Goal: Information Seeking & Learning: Learn about a topic

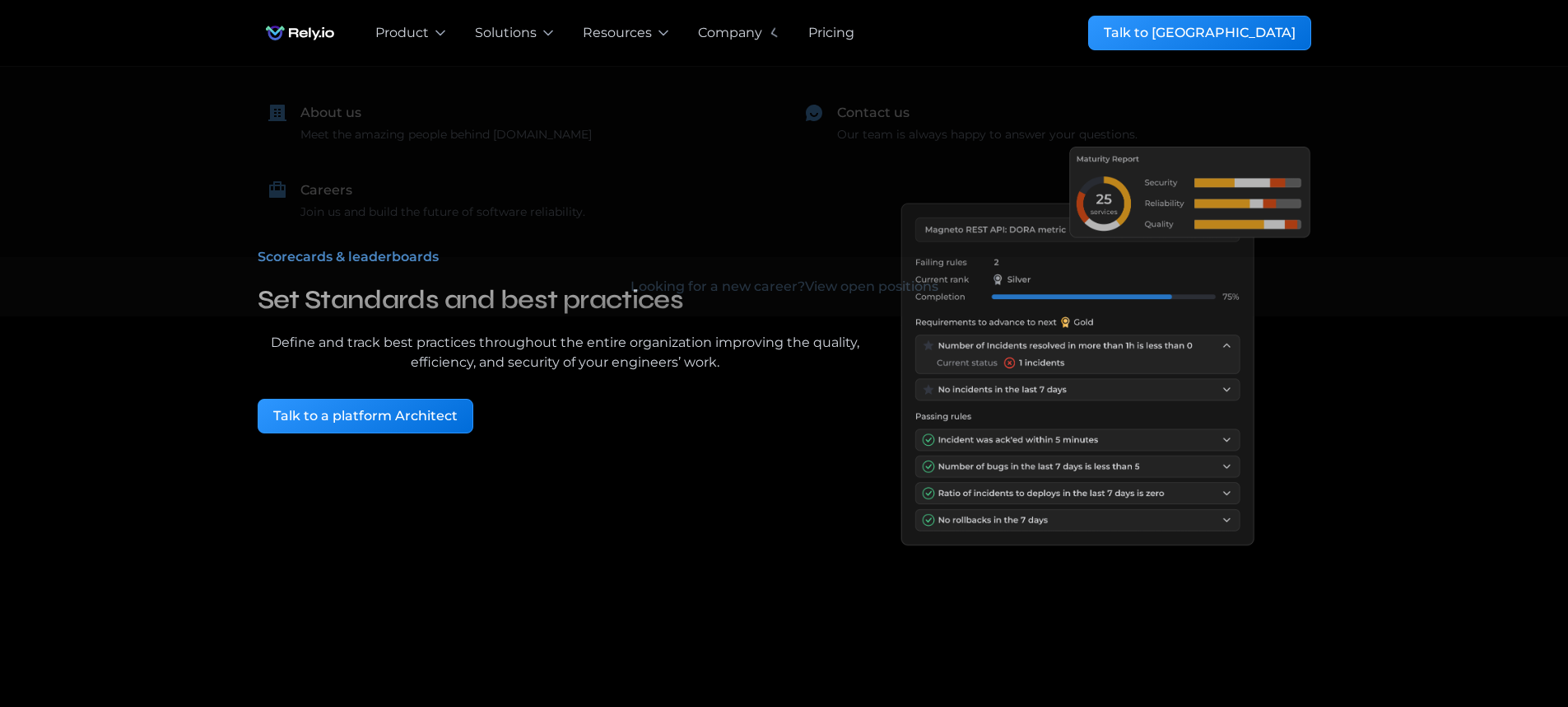
click at [808, 37] on div "Pricing" at bounding box center [831, 32] width 46 height 20
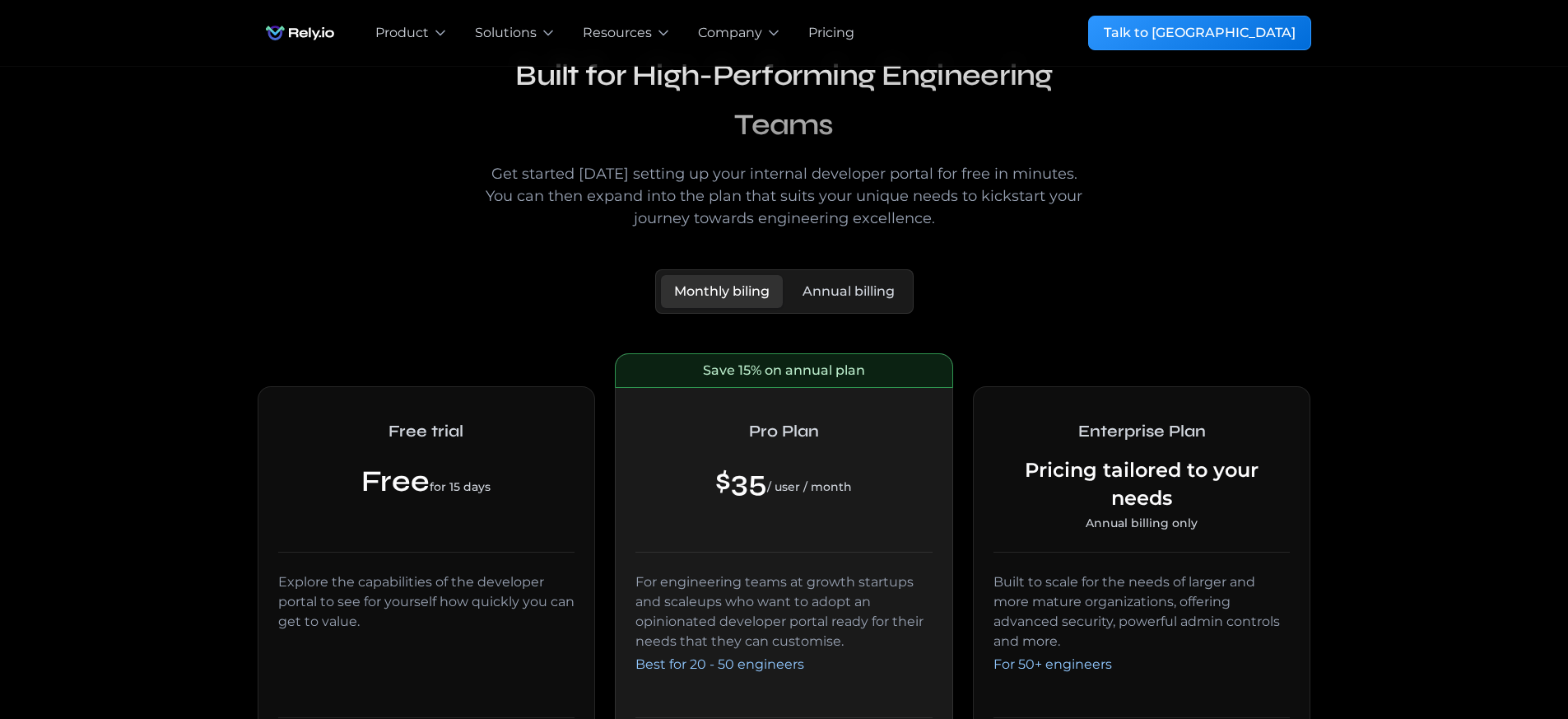
scroll to position [148, 0]
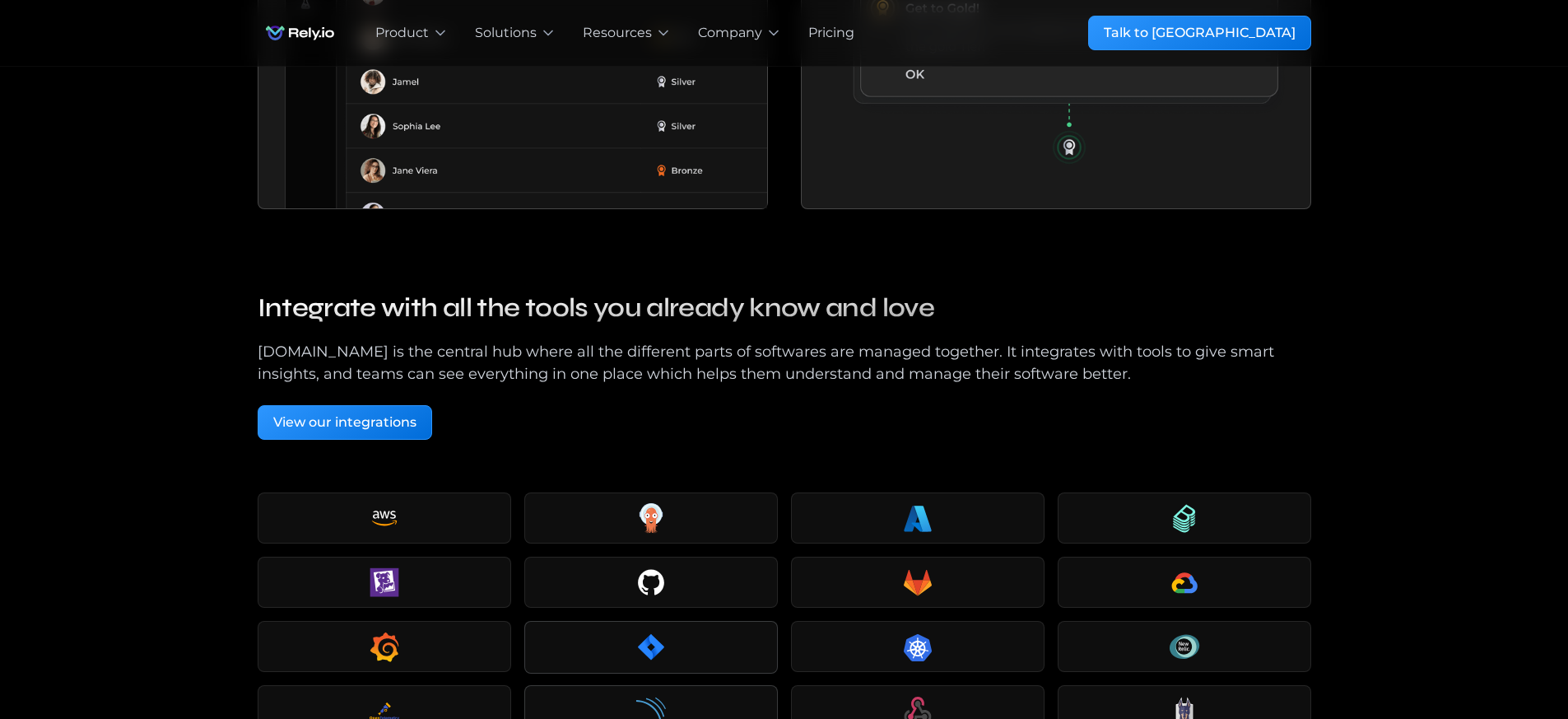
scroll to position [2798, 0]
click at [456, 355] on div "Rely.io is the central hub where all the different parts of softwares are manag…" at bounding box center [784, 364] width 1054 height 44
click at [690, 592] on div at bounding box center [651, 583] width 232 height 30
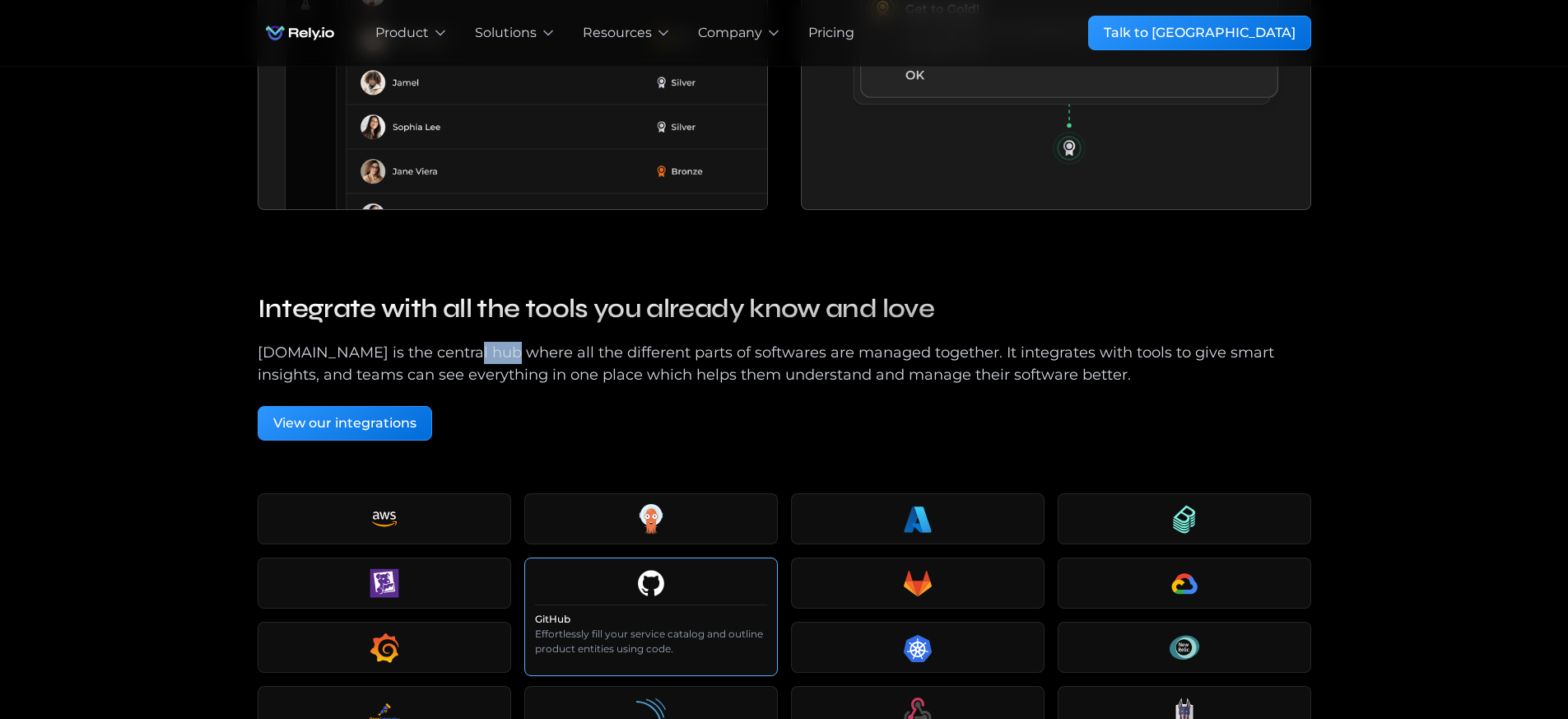
click at [677, 582] on div at bounding box center [651, 583] width 232 height 30
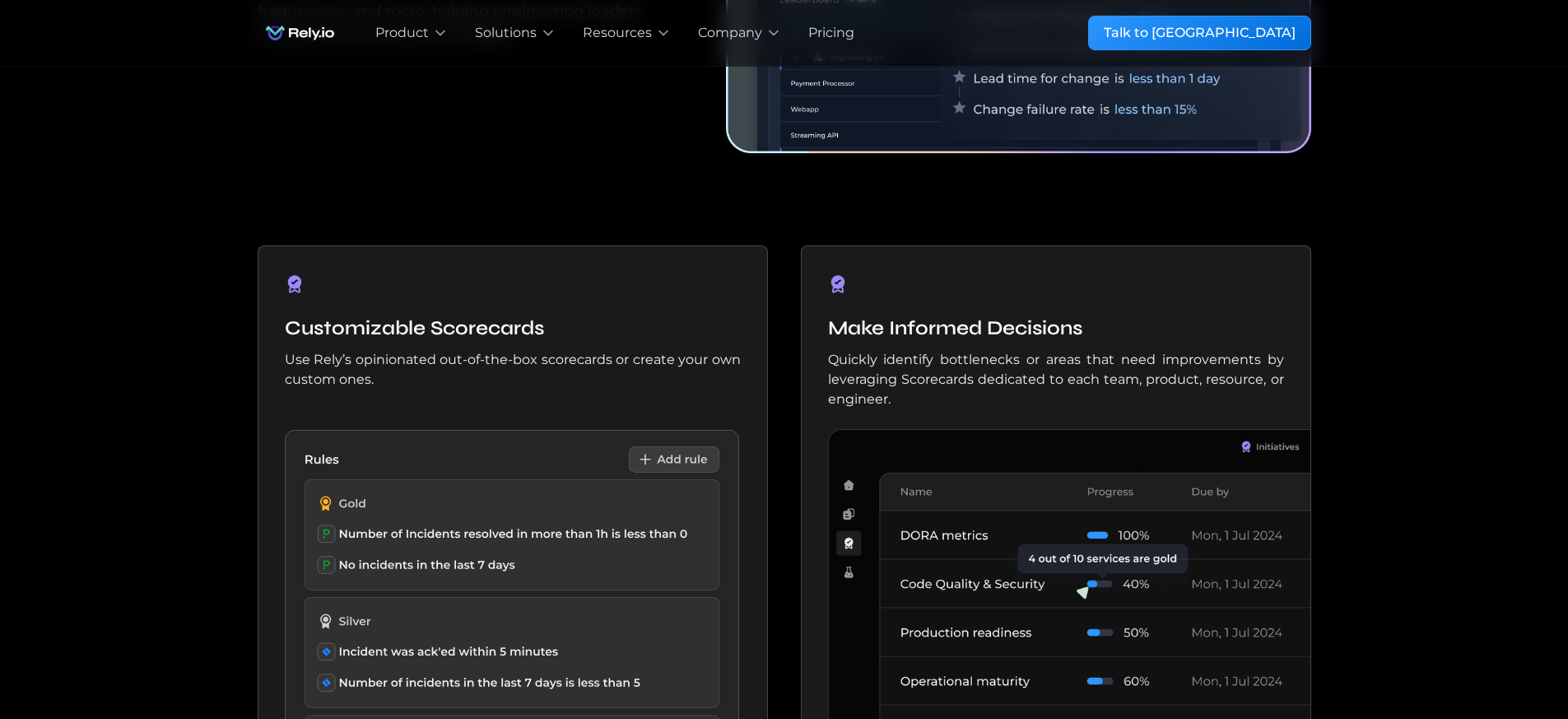
scroll to position [1334, 0]
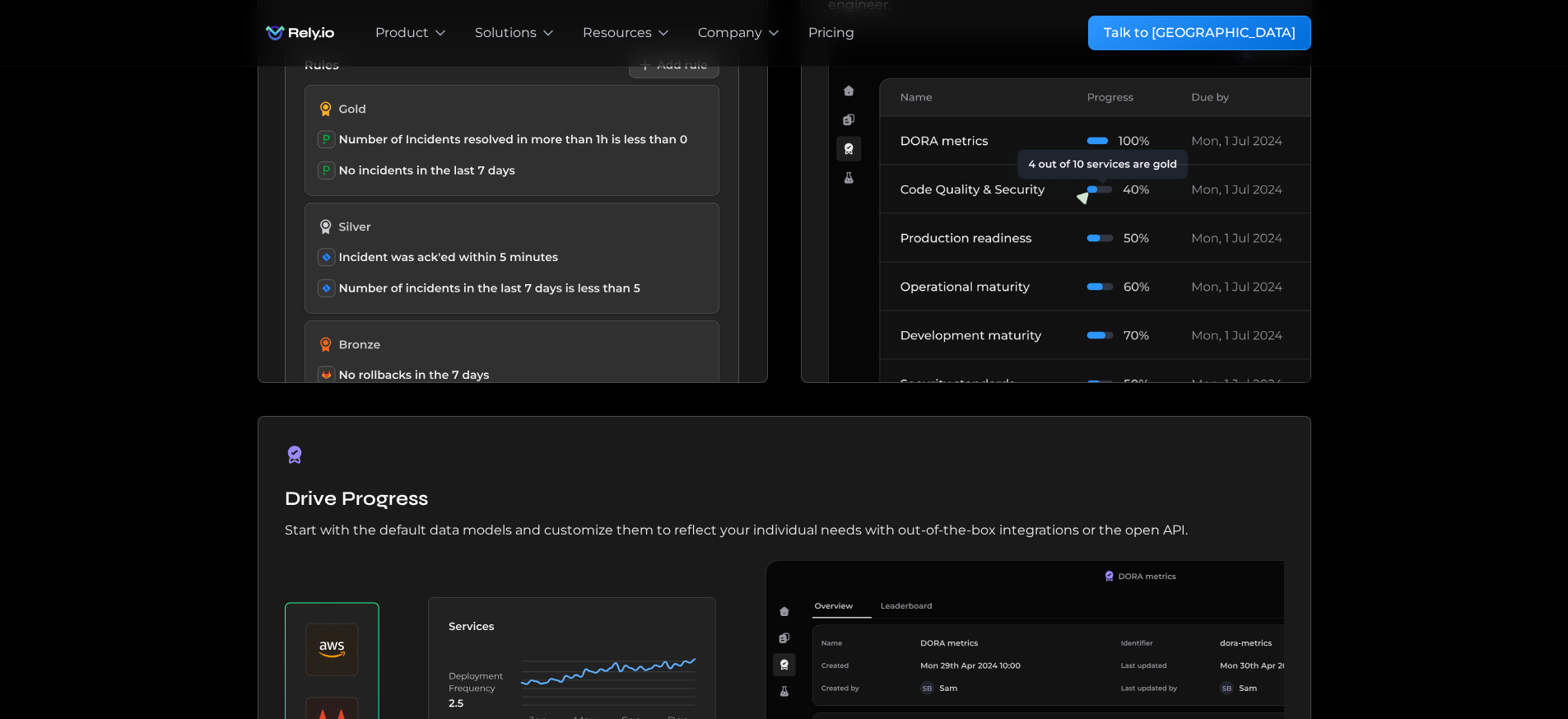
click at [494, 245] on img at bounding box center [526, 209] width 482 height 347
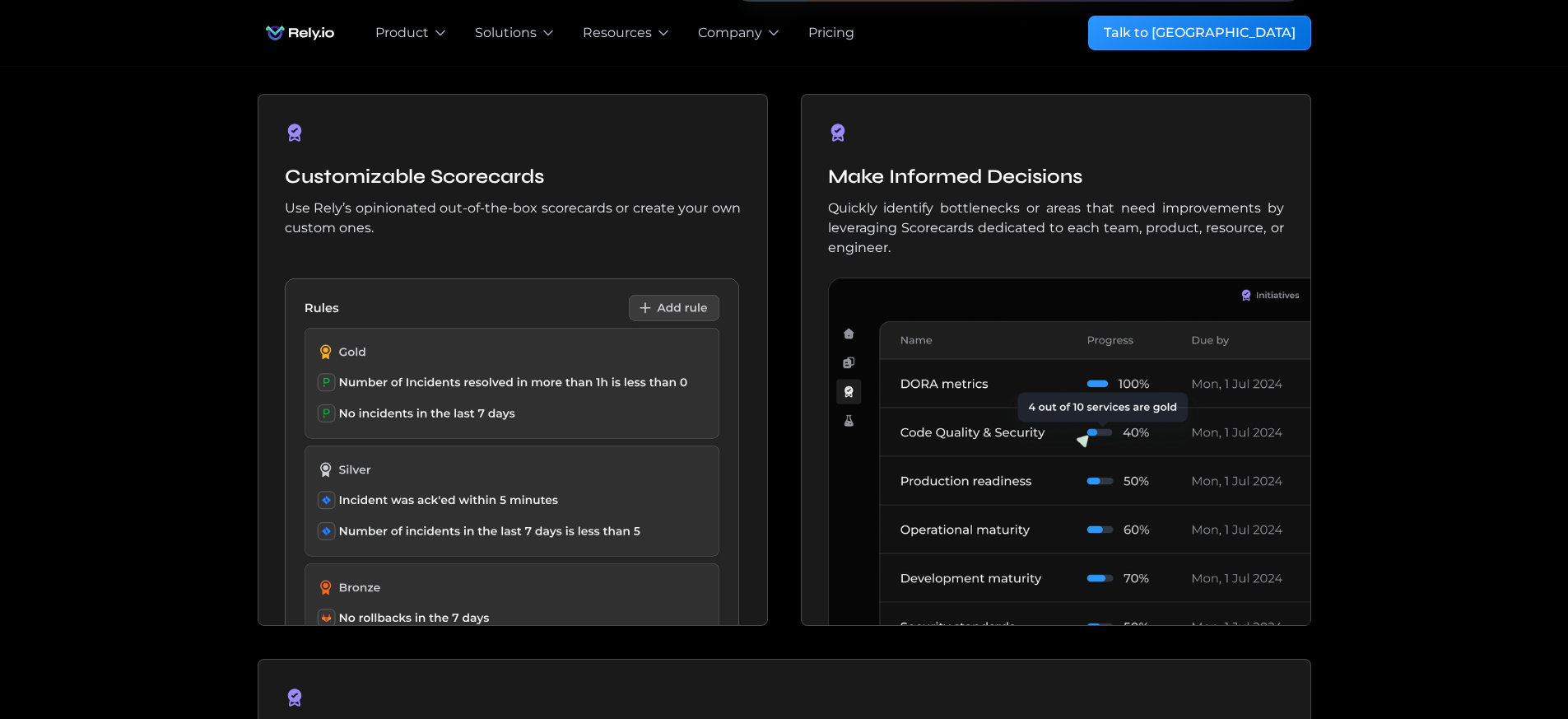
scroll to position [1186, 0]
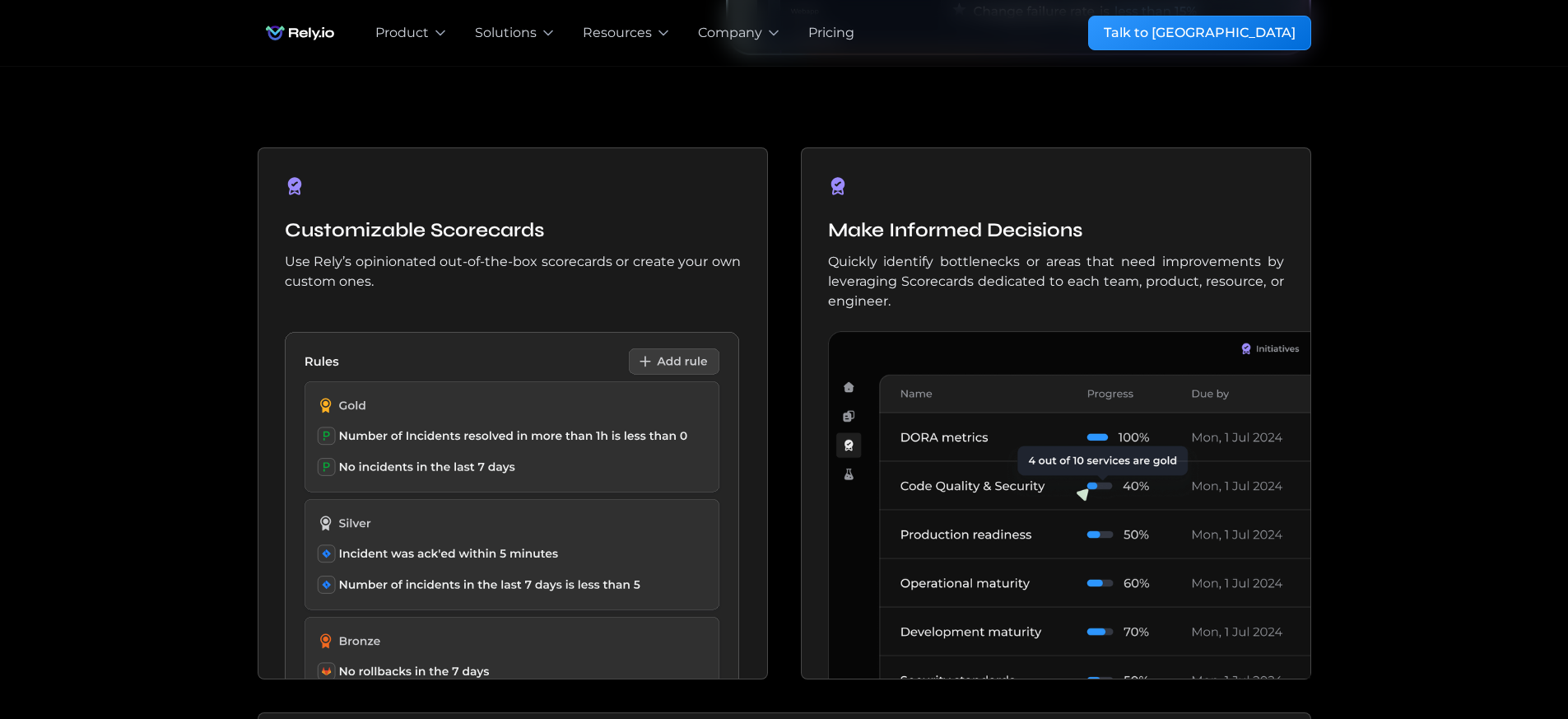
drag, startPoint x: 923, startPoint y: 261, endPoint x: 889, endPoint y: 228, distance: 47.4
click at [922, 263] on p "Quickly identify bottlenecks or areas that need improvements by leveraging Scor…" at bounding box center [1056, 281] width 456 height 59
click at [961, 229] on h5 "Make Informed Decisions" at bounding box center [1056, 231] width 456 height 30
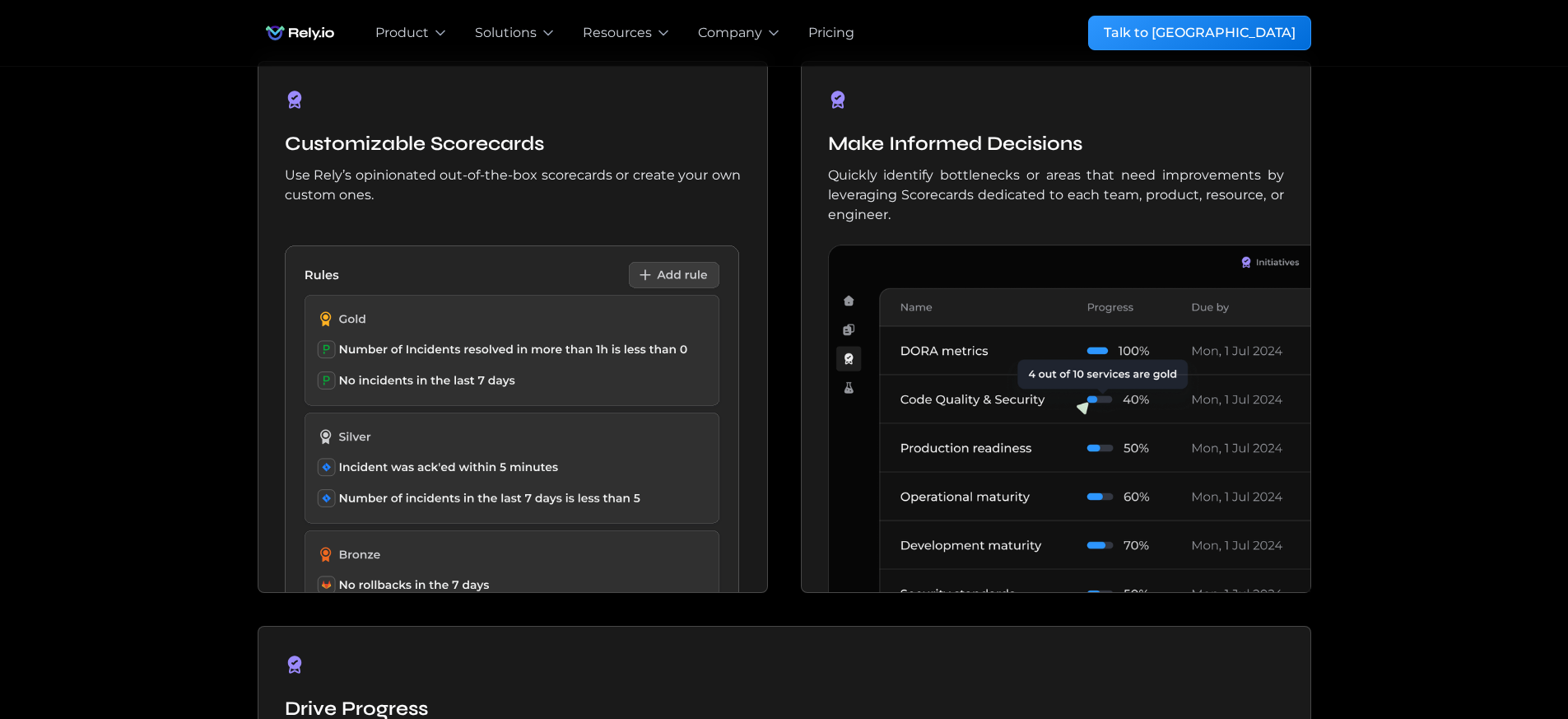
scroll to position [1334, 0]
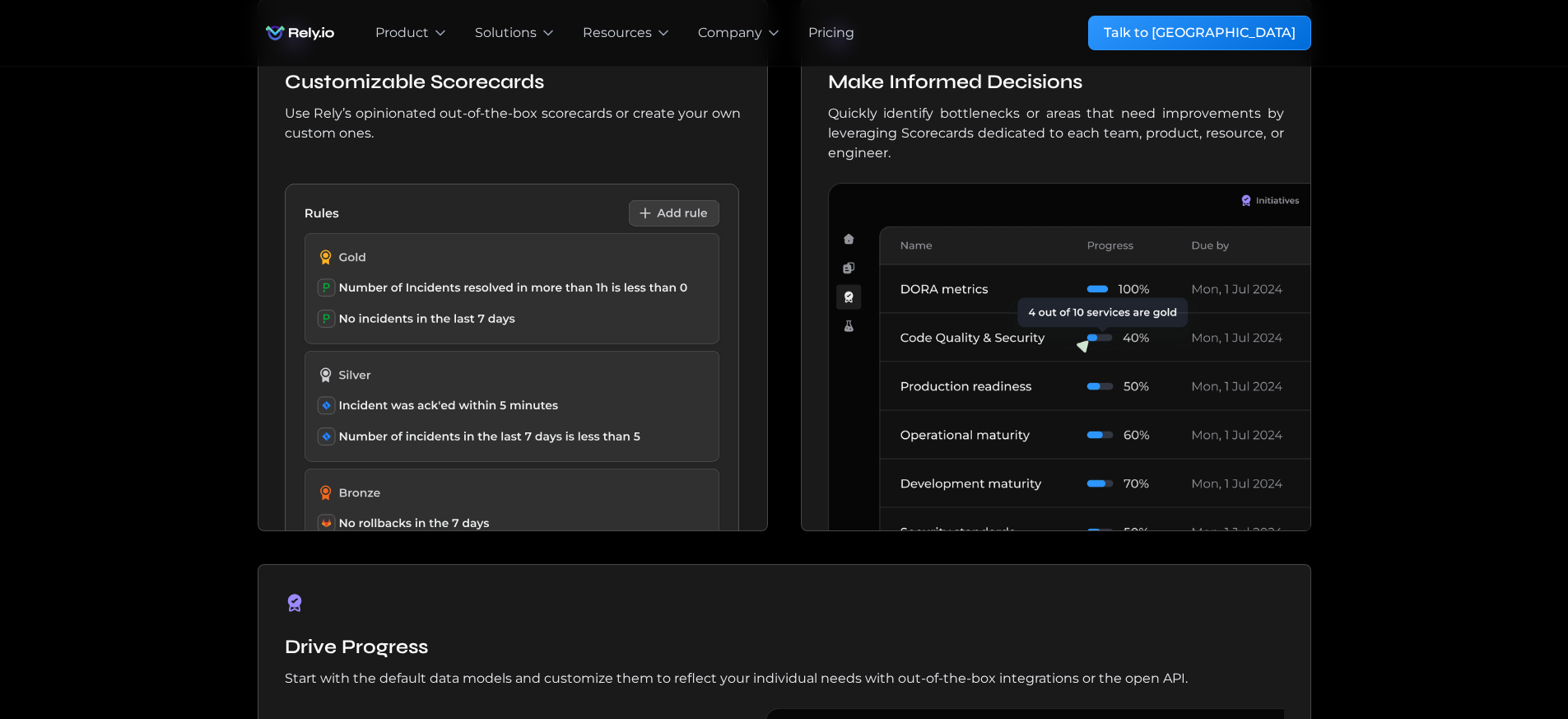
click at [1222, 301] on img at bounding box center [1069, 357] width 482 height 348
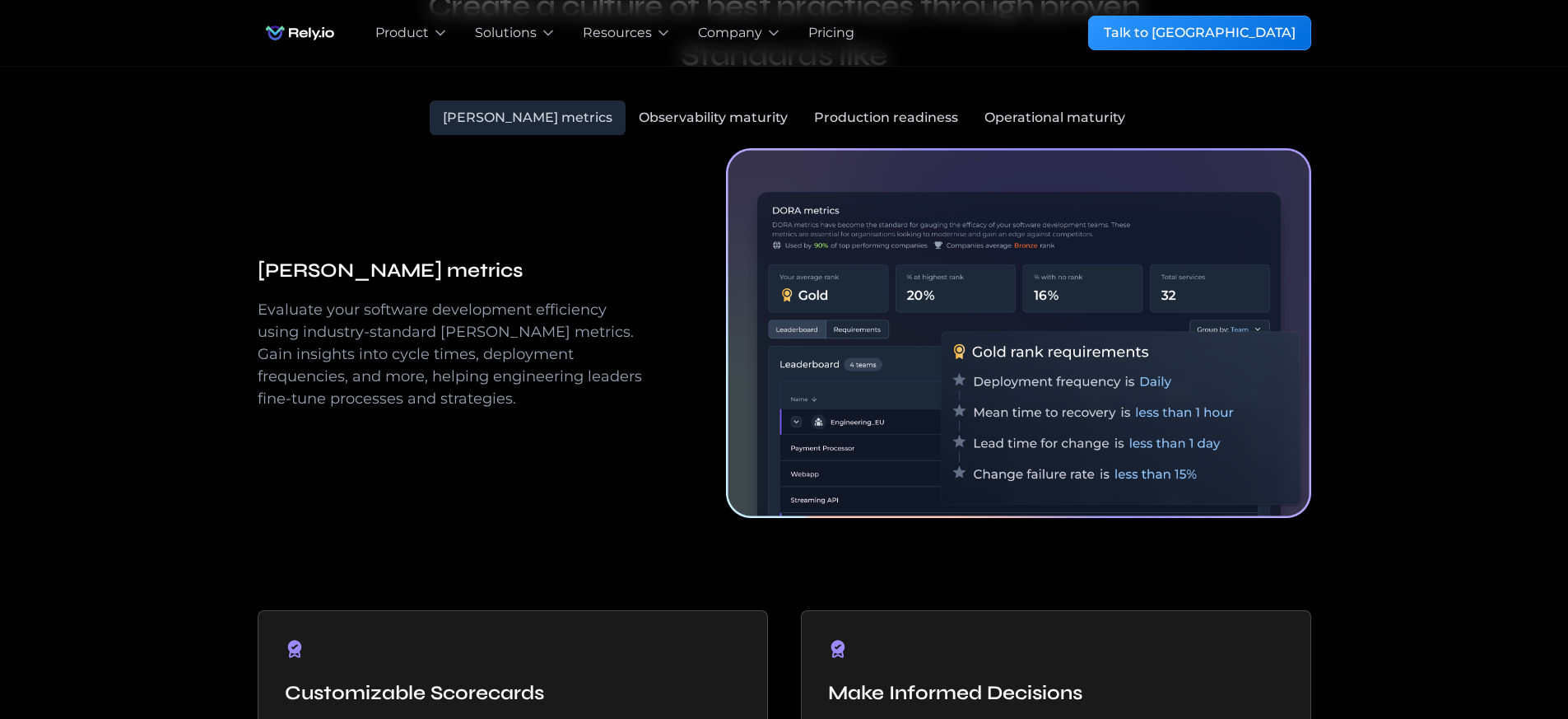
scroll to position [593, 0]
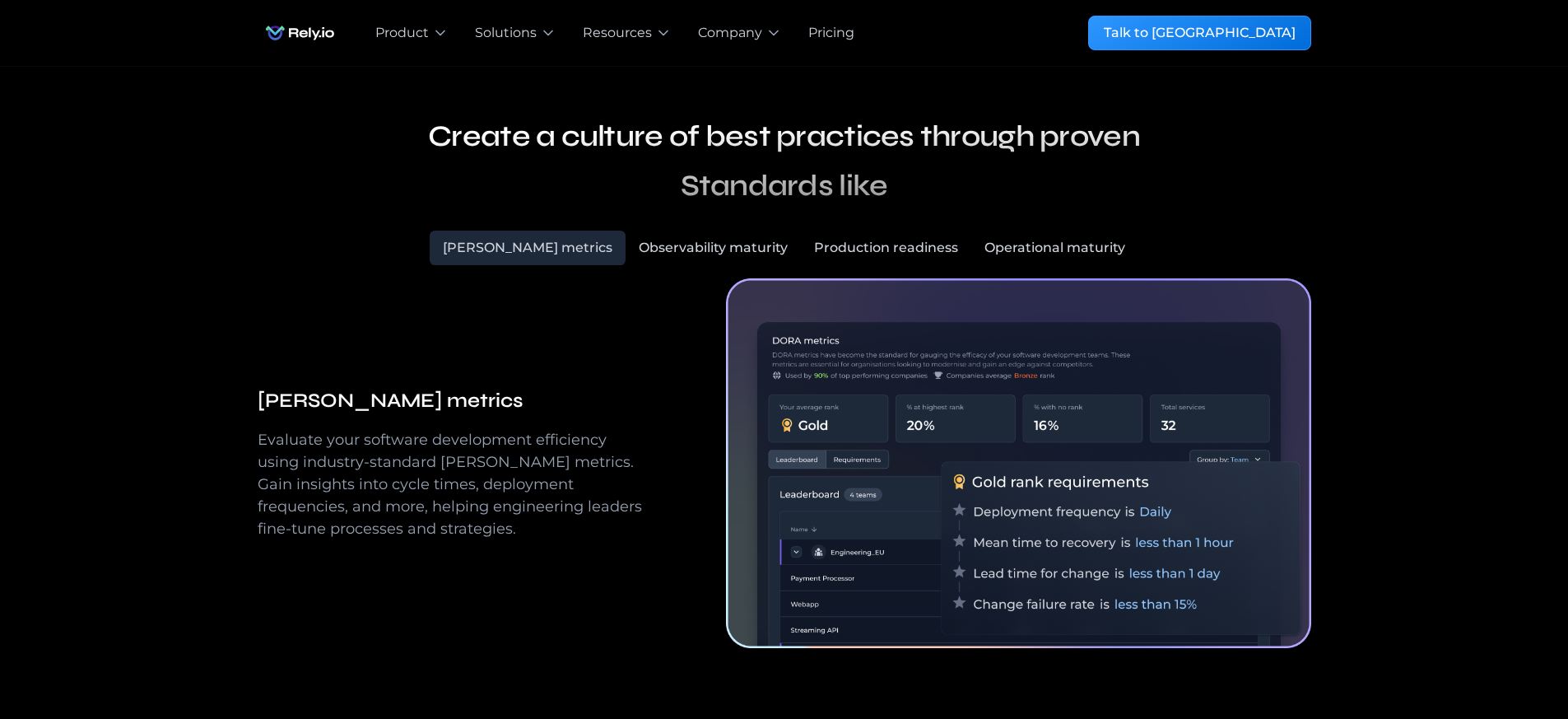
click at [645, 249] on div "Observability maturity" at bounding box center [713, 247] width 149 height 20
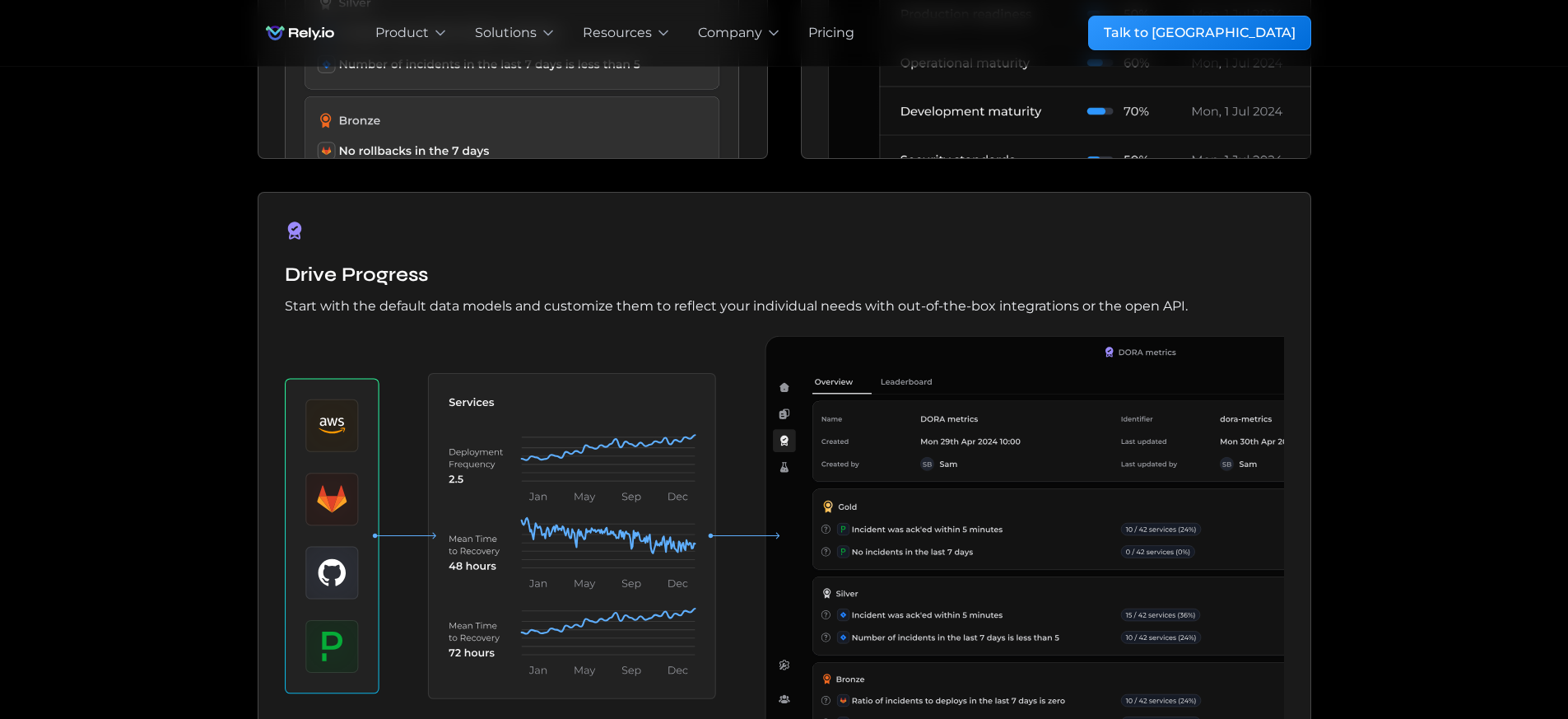
scroll to position [1778, 0]
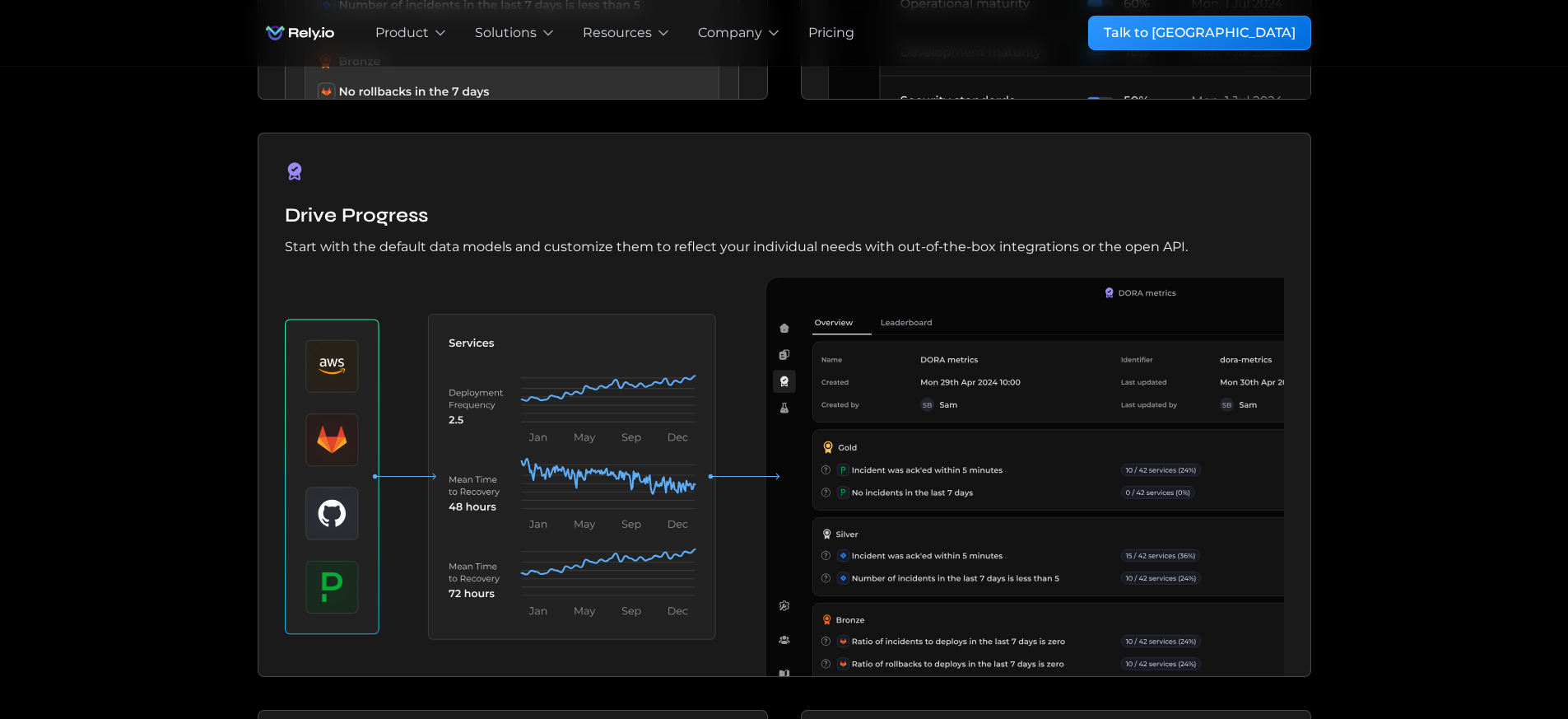
click at [352, 455] on img at bounding box center [784, 476] width 999 height 400
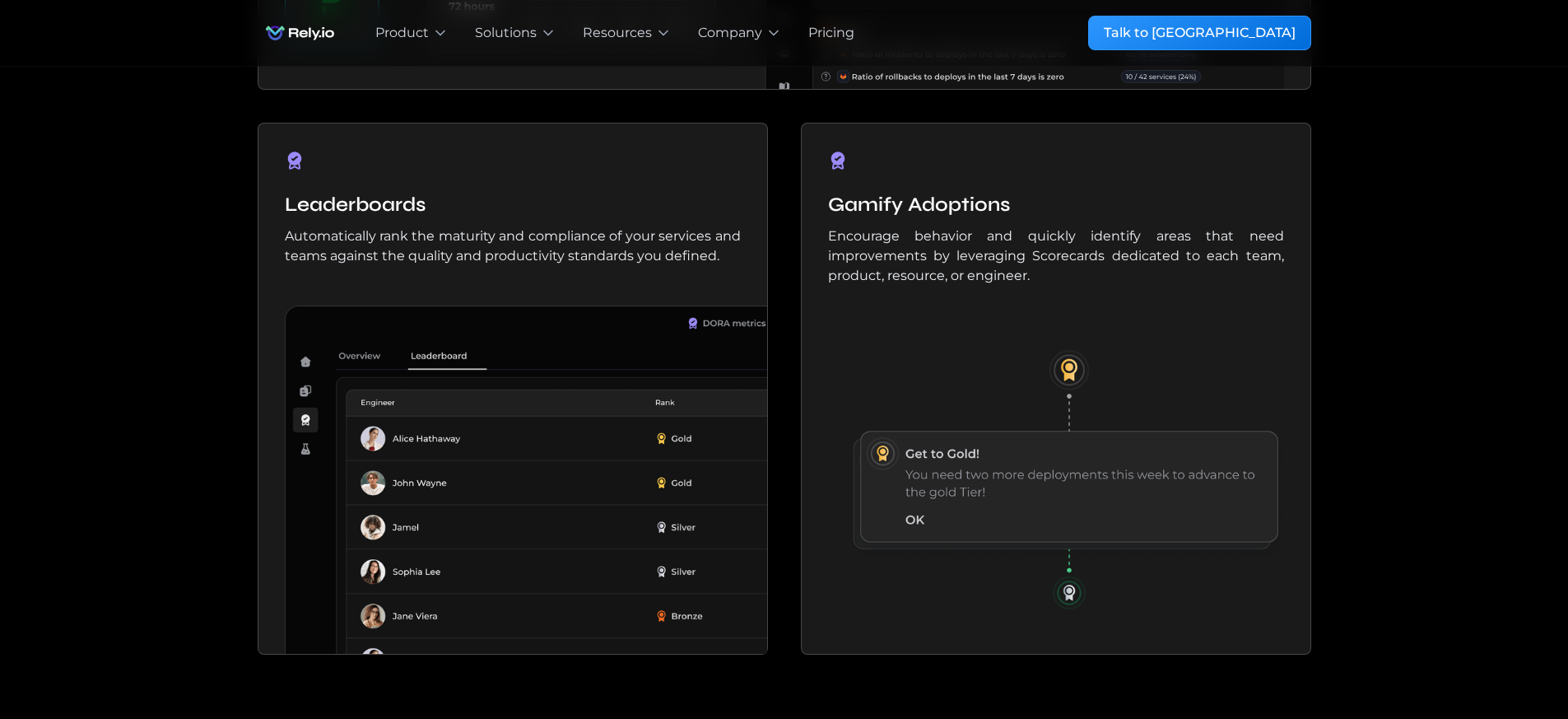
scroll to position [2372, 0]
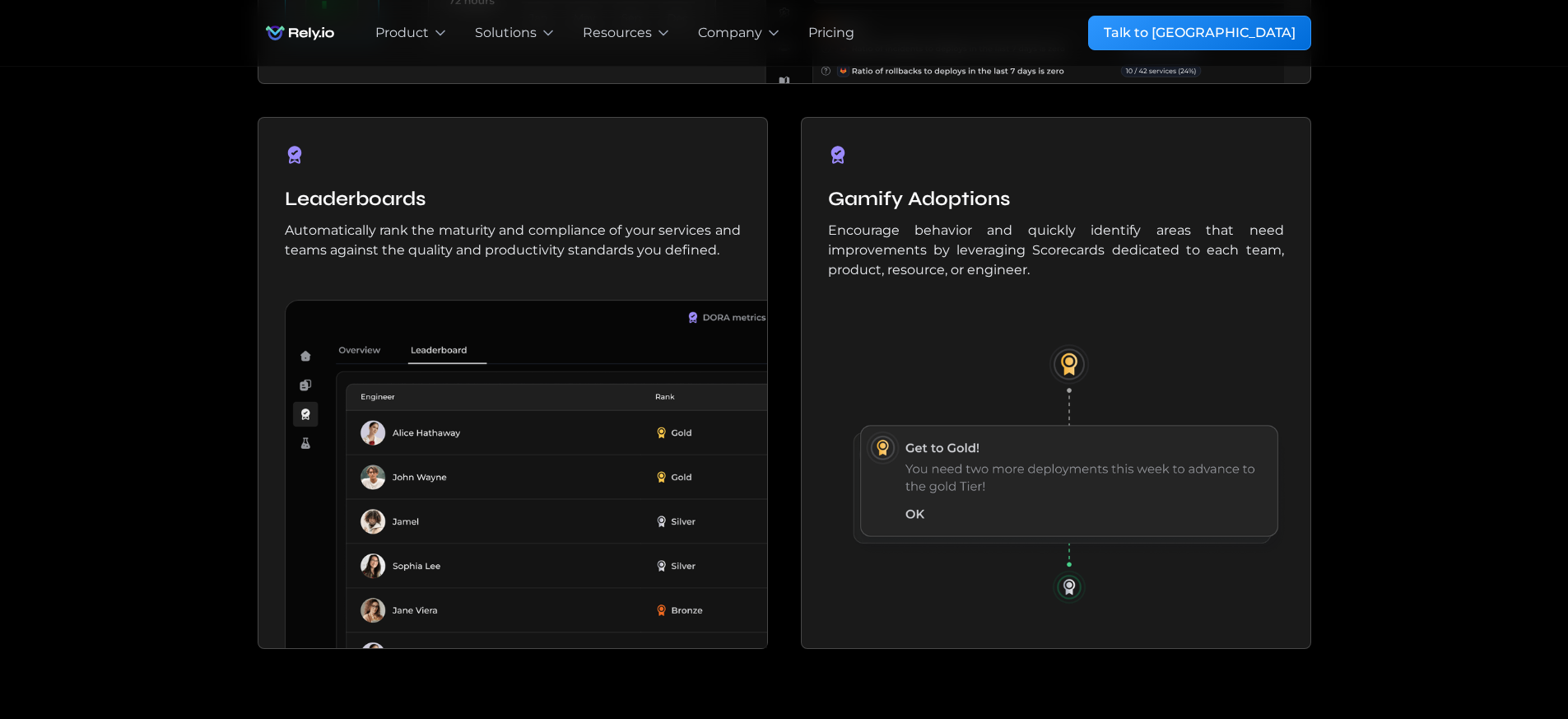
click at [1075, 587] on img at bounding box center [1069, 474] width 482 height 348
click at [589, 231] on p "Automatically rank the maturity and compliance of your services and teams again…" at bounding box center [513, 240] width 456 height 39
click at [599, 346] on img at bounding box center [526, 474] width 482 height 348
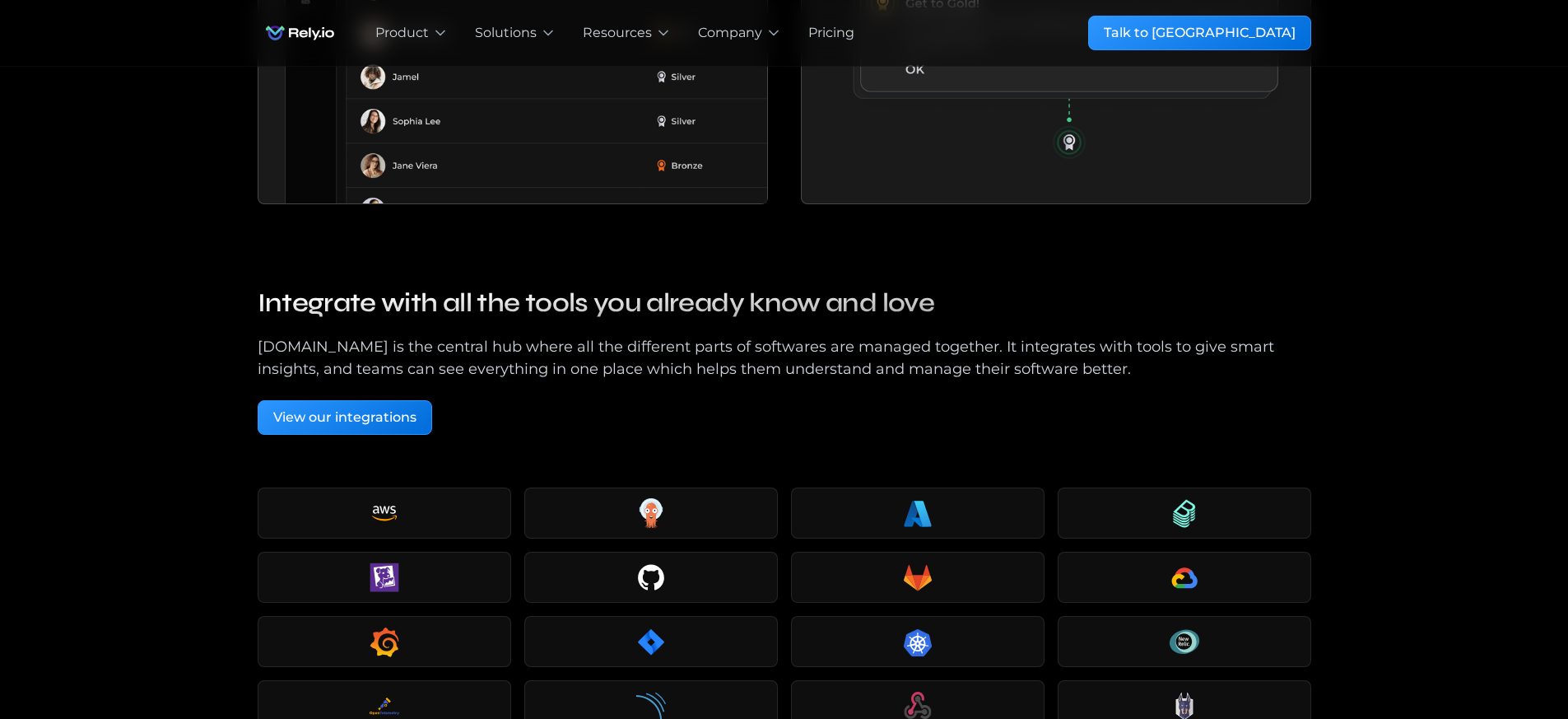
scroll to position [2965, 0]
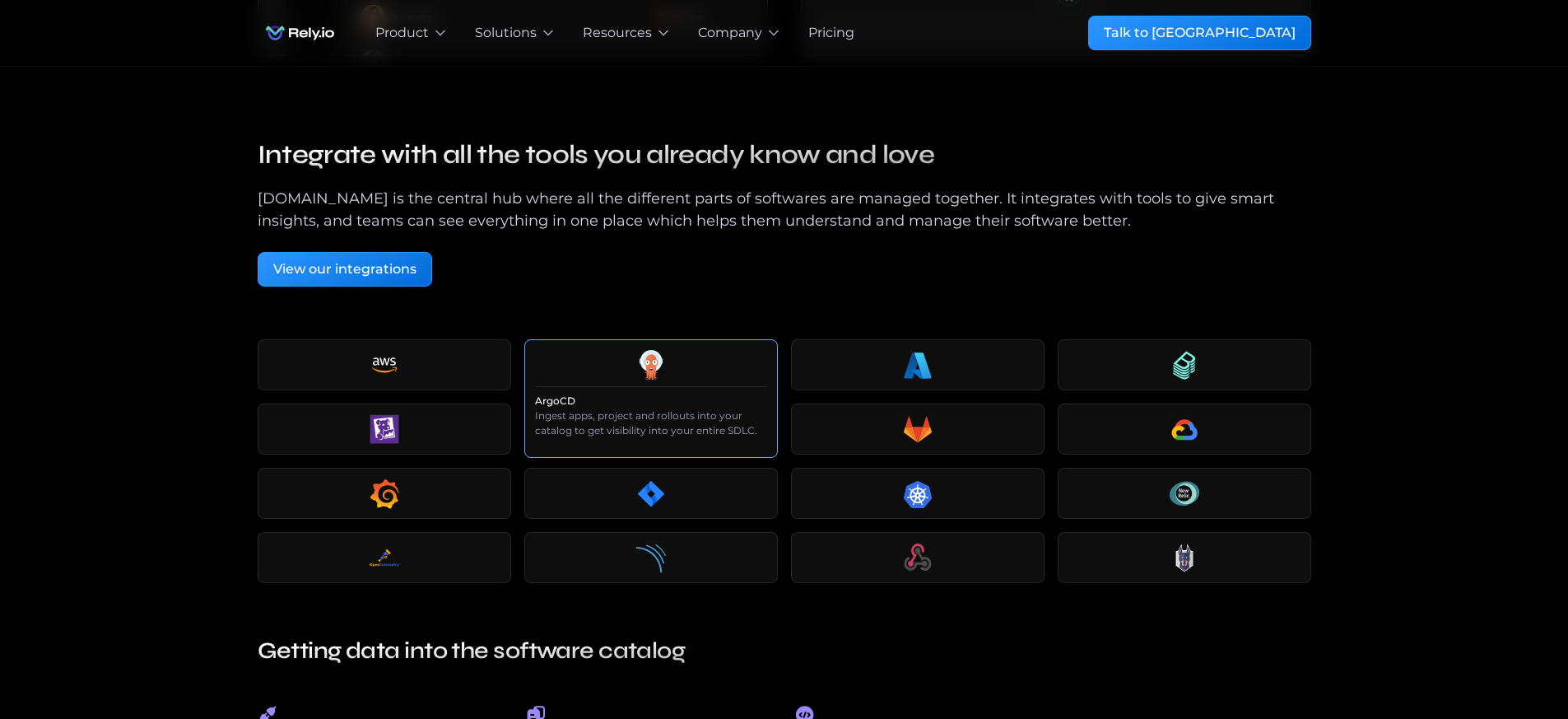
click at [618, 411] on p "Ingest apps, project and rollouts into your catalog to get visibility into your…" at bounding box center [651, 423] width 232 height 30
click at [660, 474] on div "Jira Monitor ops maturity, keep tabs on unresolved post-mortem tickets and over…" at bounding box center [651, 501] width 253 height 66
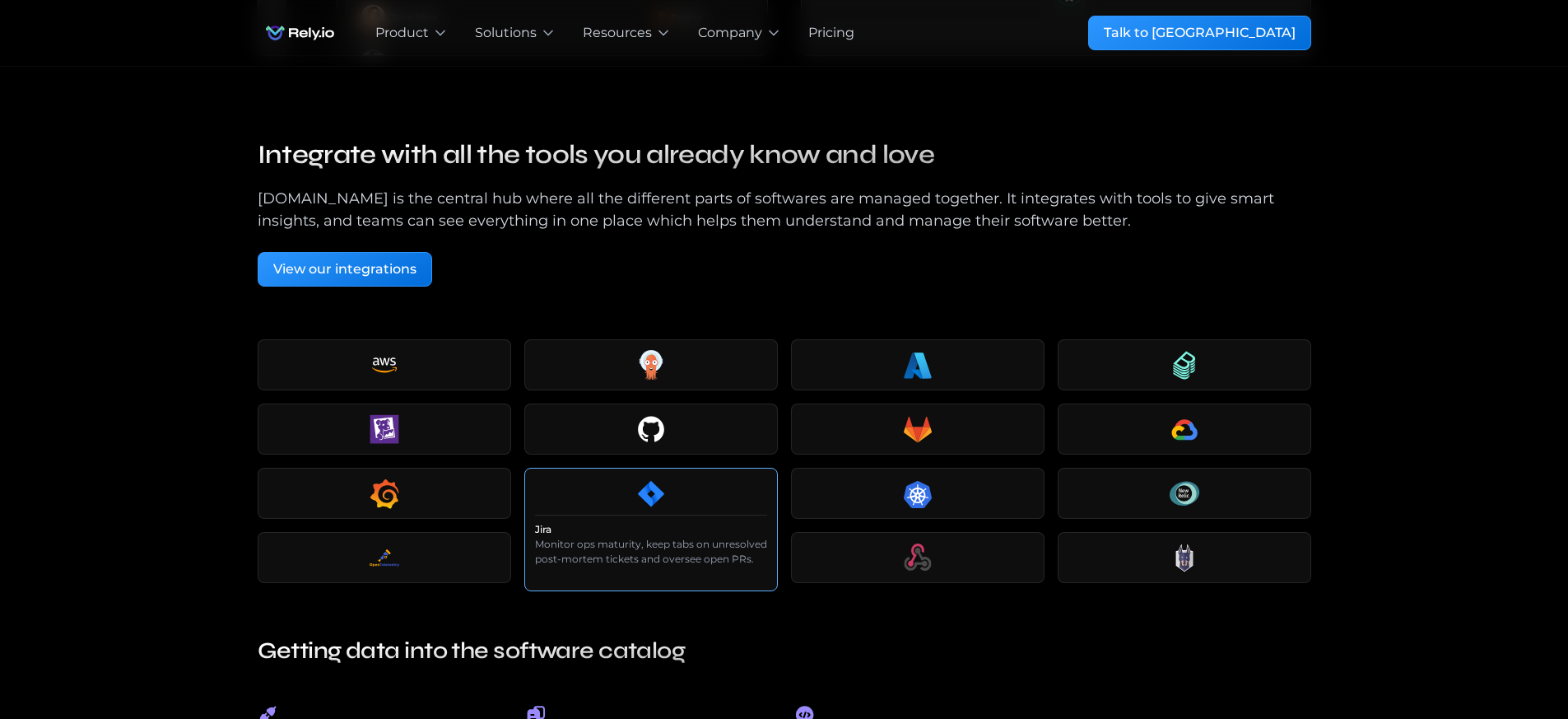
click at [643, 560] on p "Monitor ops maturity, keep tabs on unresolved post-mortem tickets and oversee o…" at bounding box center [651, 552] width 232 height 30
click at [644, 560] on p "Monitor ops maturity, keep tabs on unresolved post-mortem tickets and oversee o…" at bounding box center [651, 552] width 232 height 30
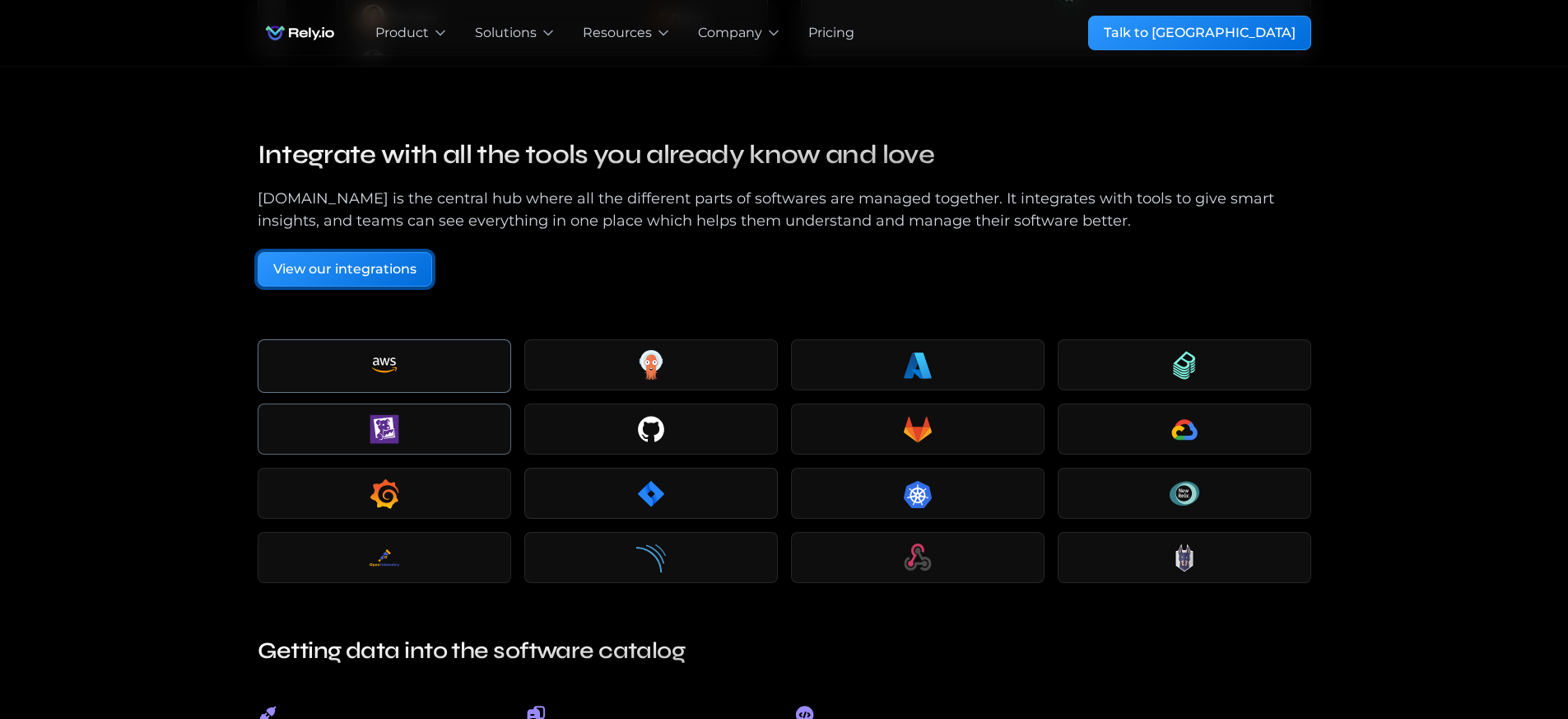
click at [409, 283] on link "View our integrations" at bounding box center [345, 269] width 175 height 35
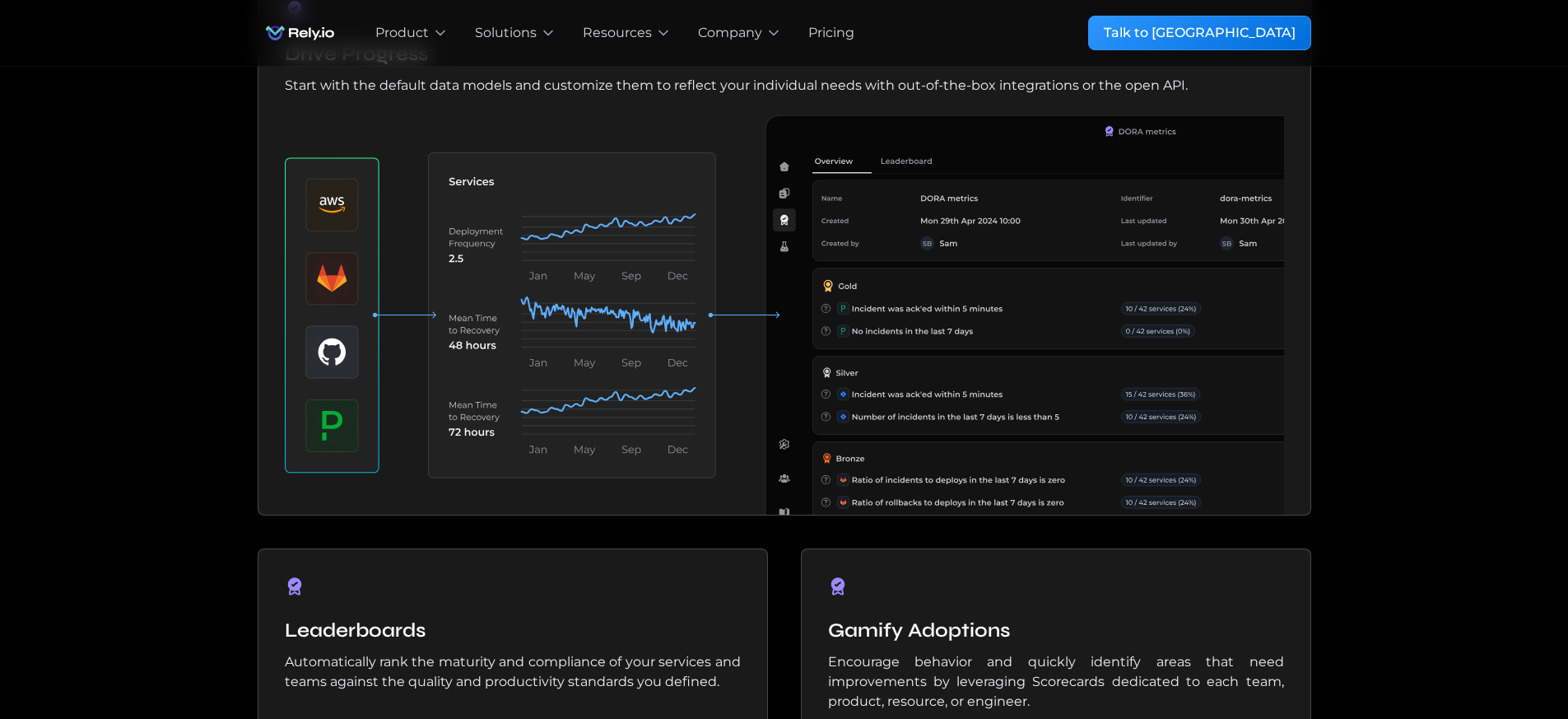
scroll to position [2372, 0]
